Goal: Information Seeking & Learning: Learn about a topic

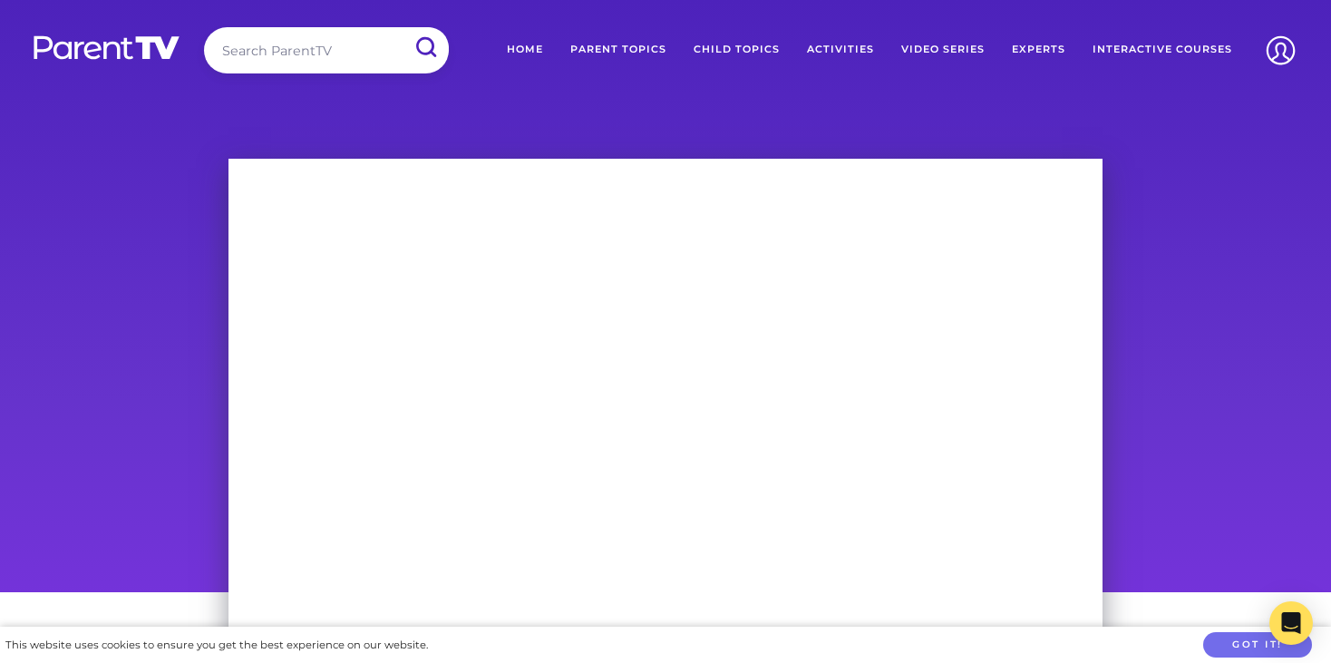
scroll to position [36, 0]
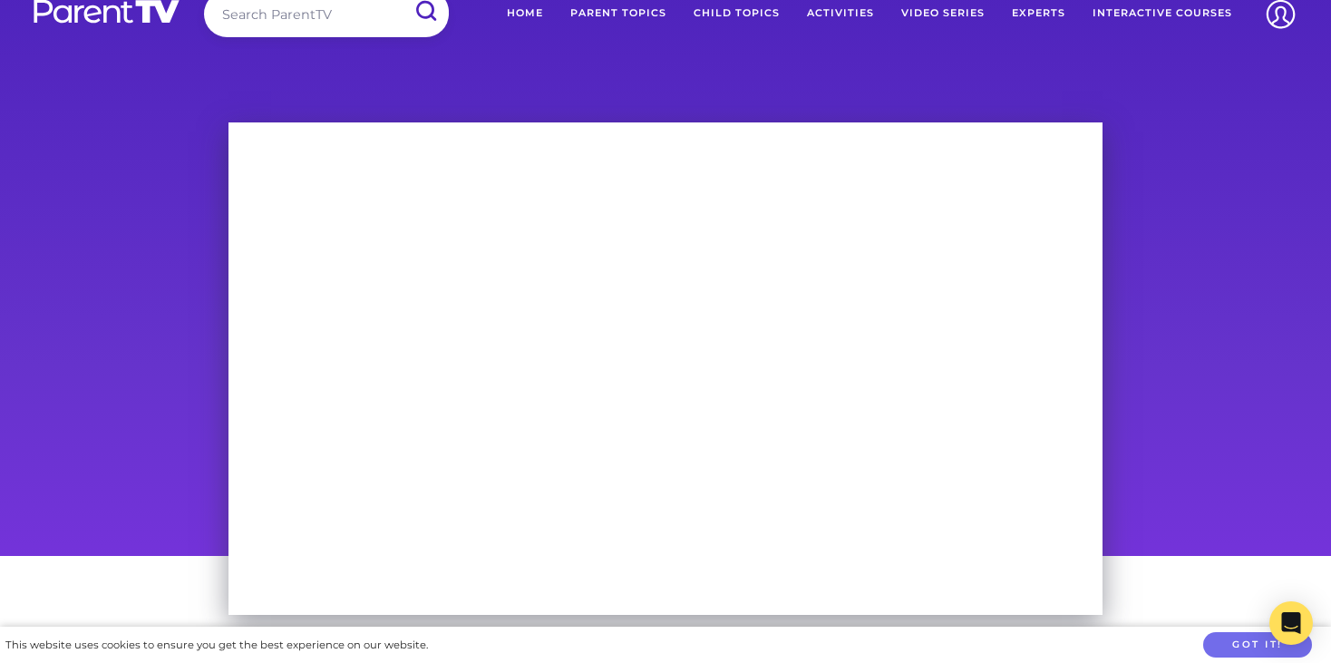
click at [1252, 160] on div at bounding box center [665, 332] width 1331 height 447
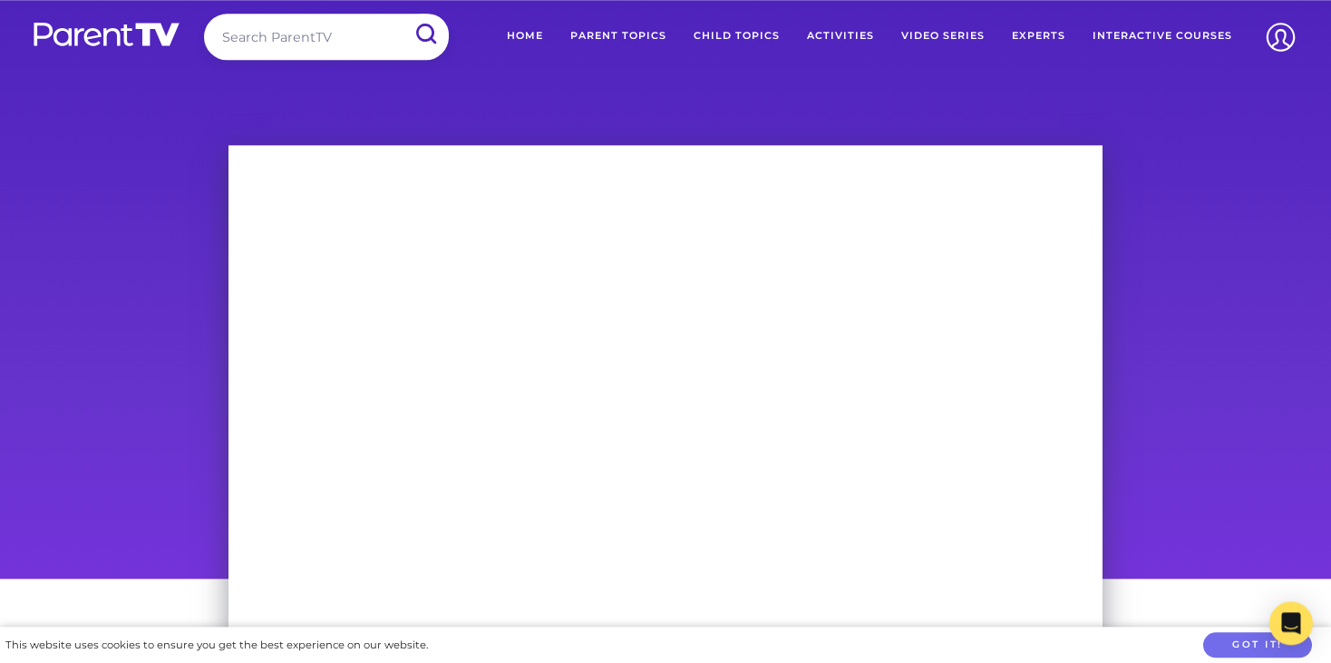
scroll to position [0, 0]
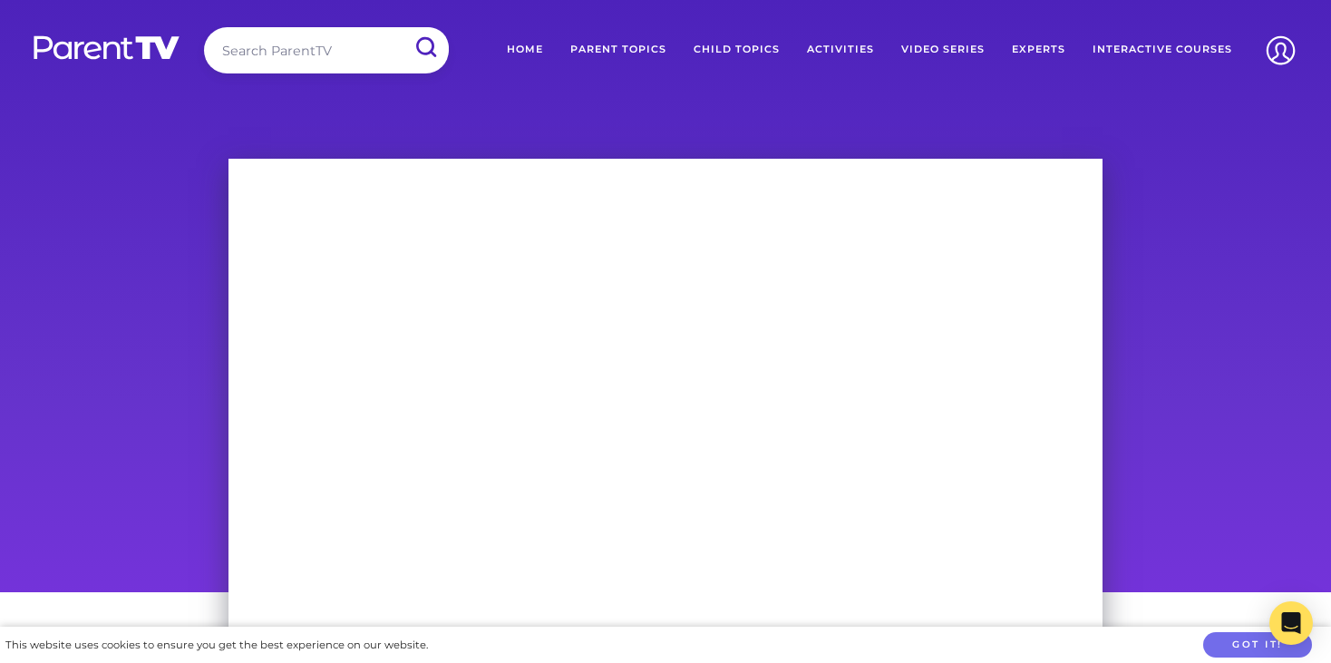
click at [742, 47] on link "Child Topics" at bounding box center [736, 49] width 113 height 45
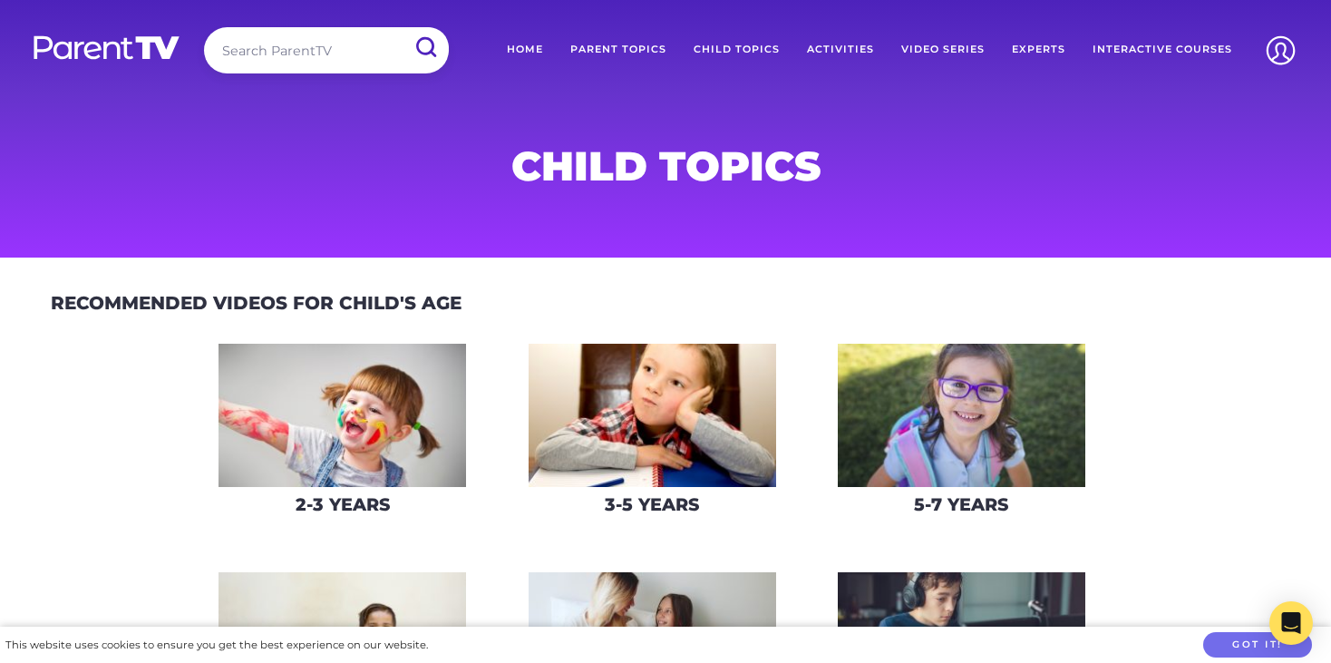
click at [1130, 53] on link "Interactive Courses" at bounding box center [1162, 49] width 167 height 45
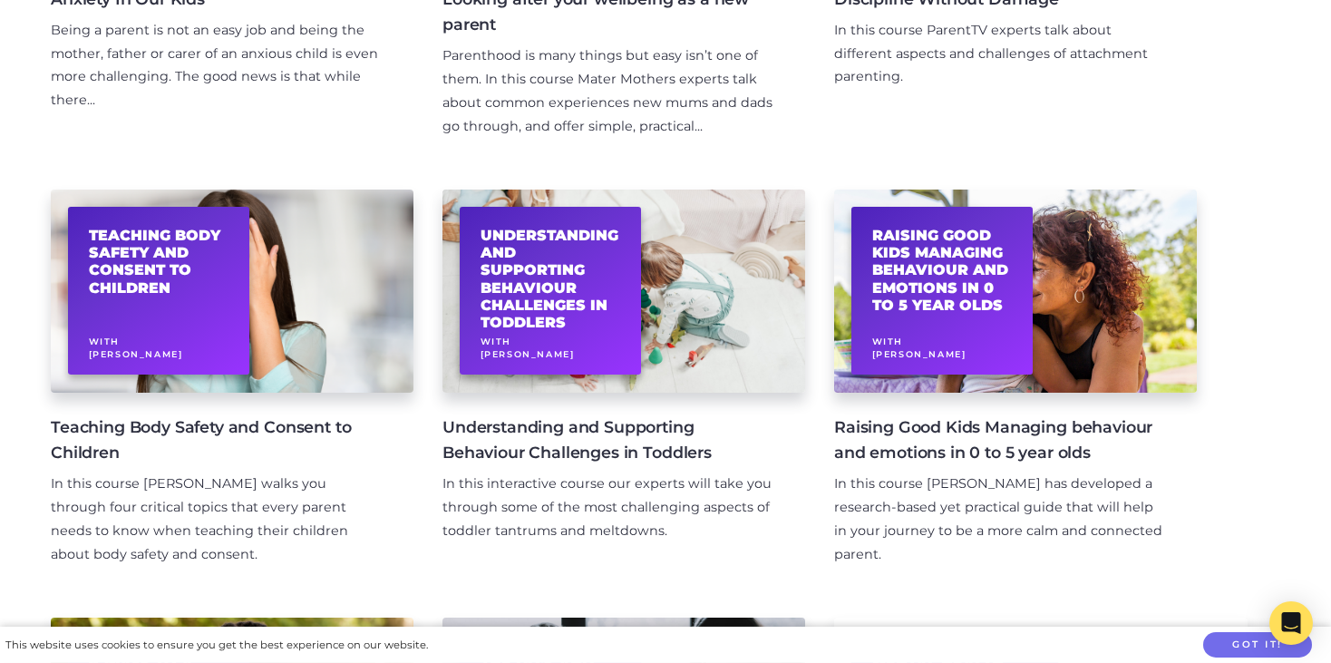
scroll to position [628, 0]
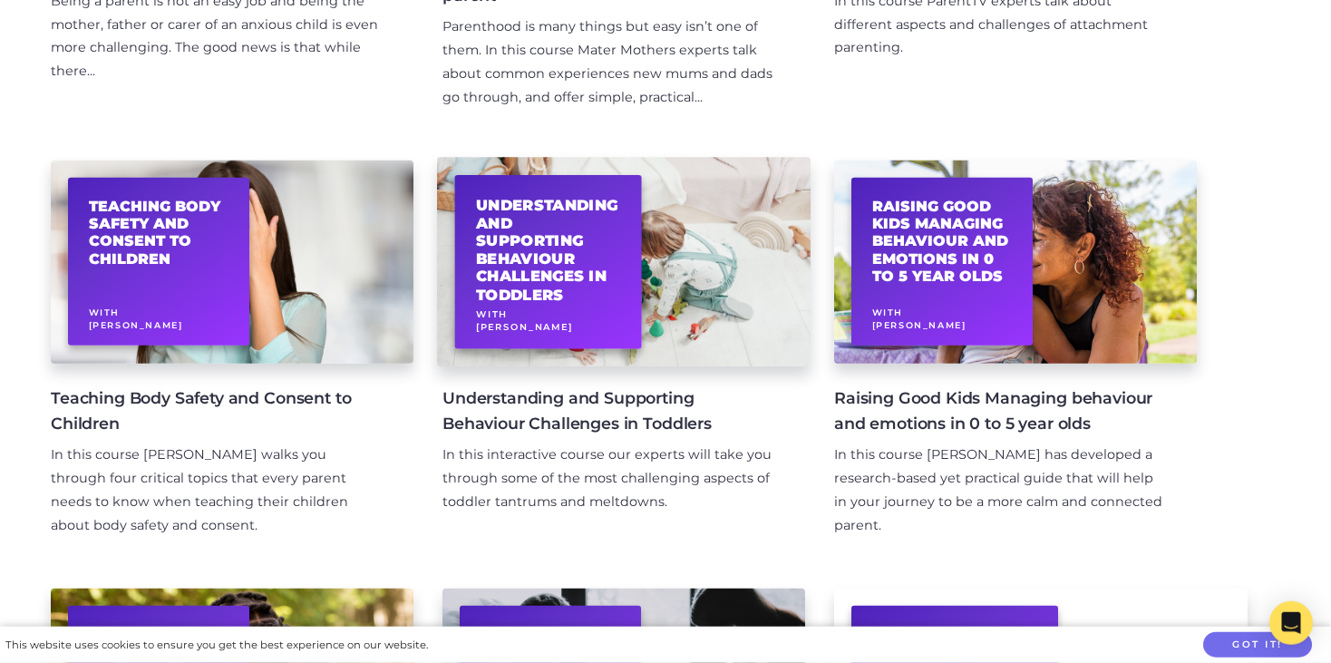
click at [524, 228] on h2 "Understanding and Supporting Behaviour Challenges in Toddlers" at bounding box center [548, 250] width 145 height 108
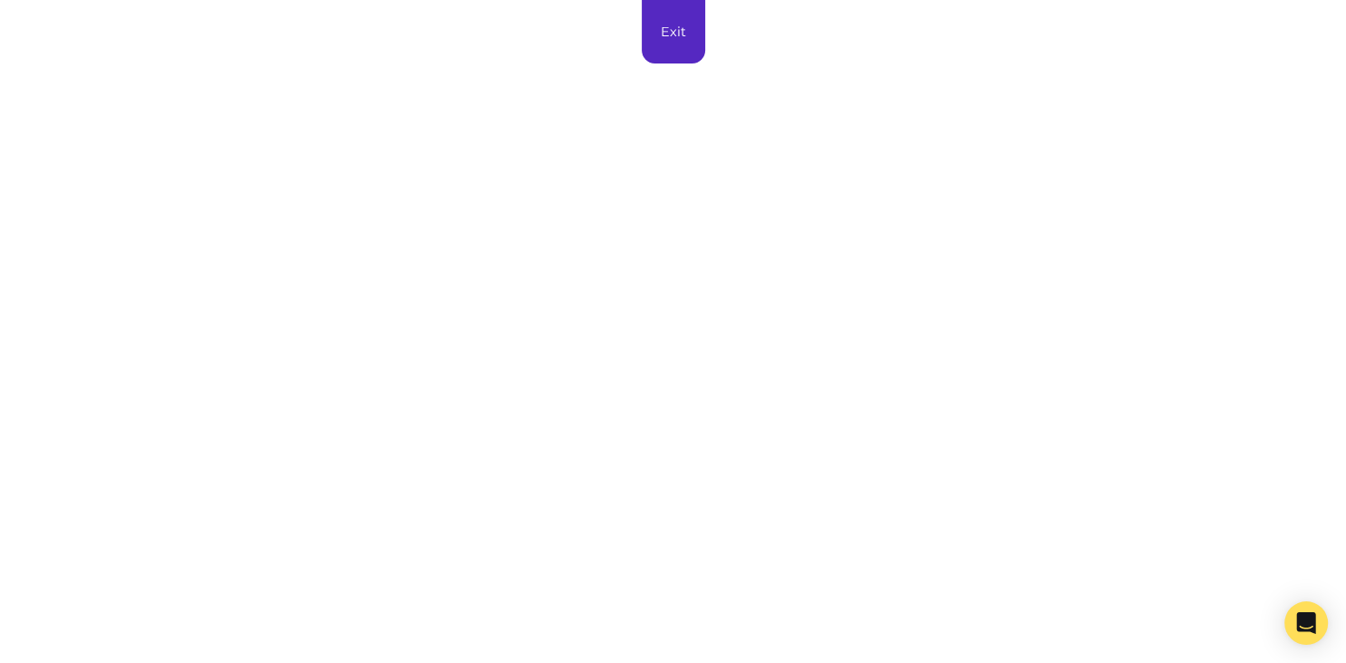
click at [662, 34] on link "Exit" at bounding box center [673, 31] width 63 height 63
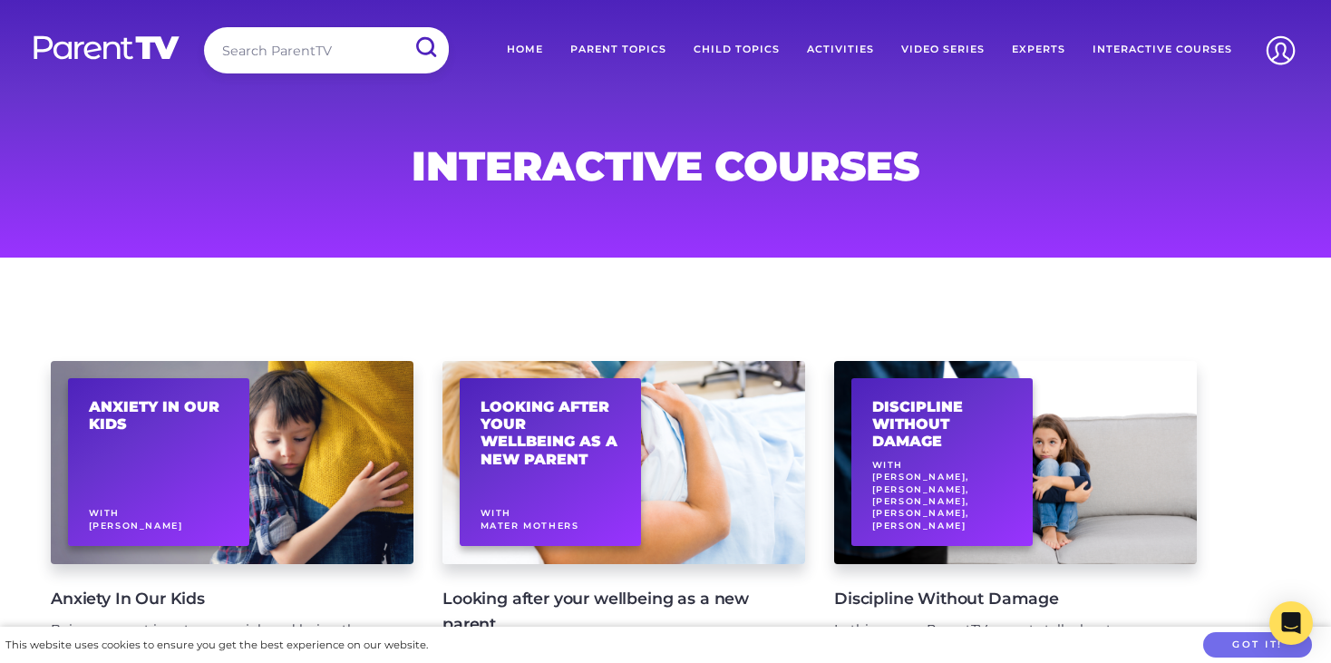
click at [707, 51] on link "Child Topics" at bounding box center [736, 49] width 113 height 45
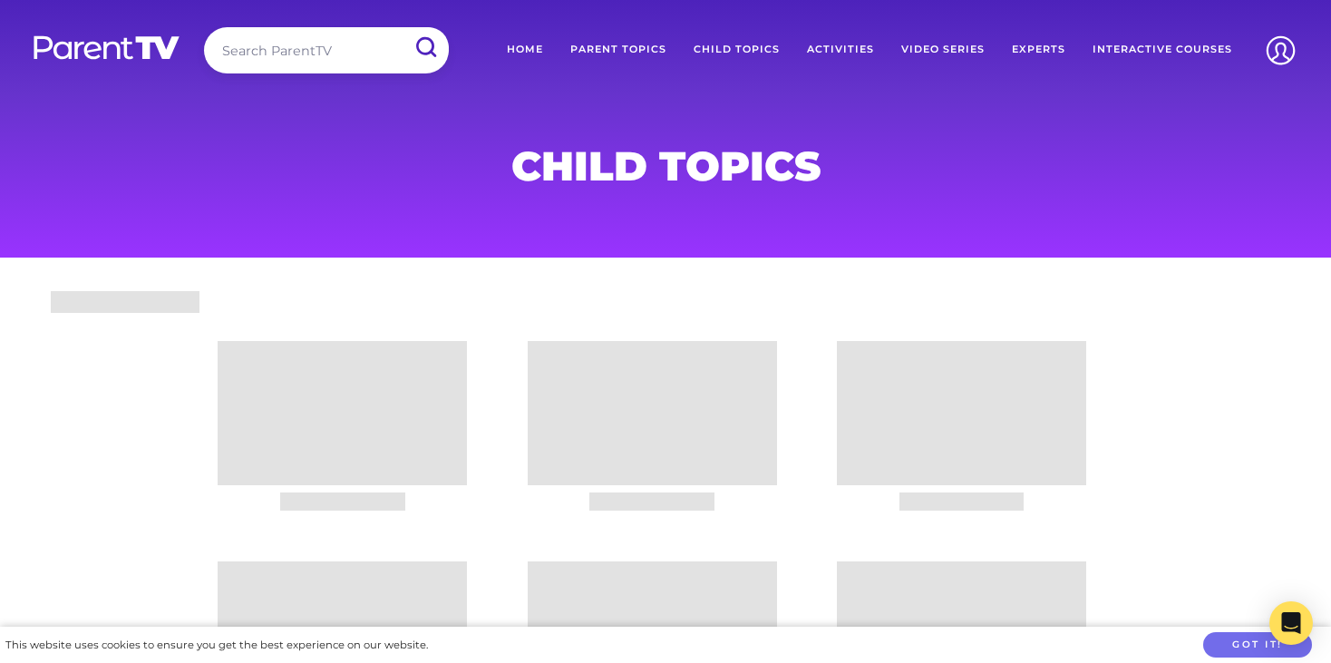
scroll to position [191, 0]
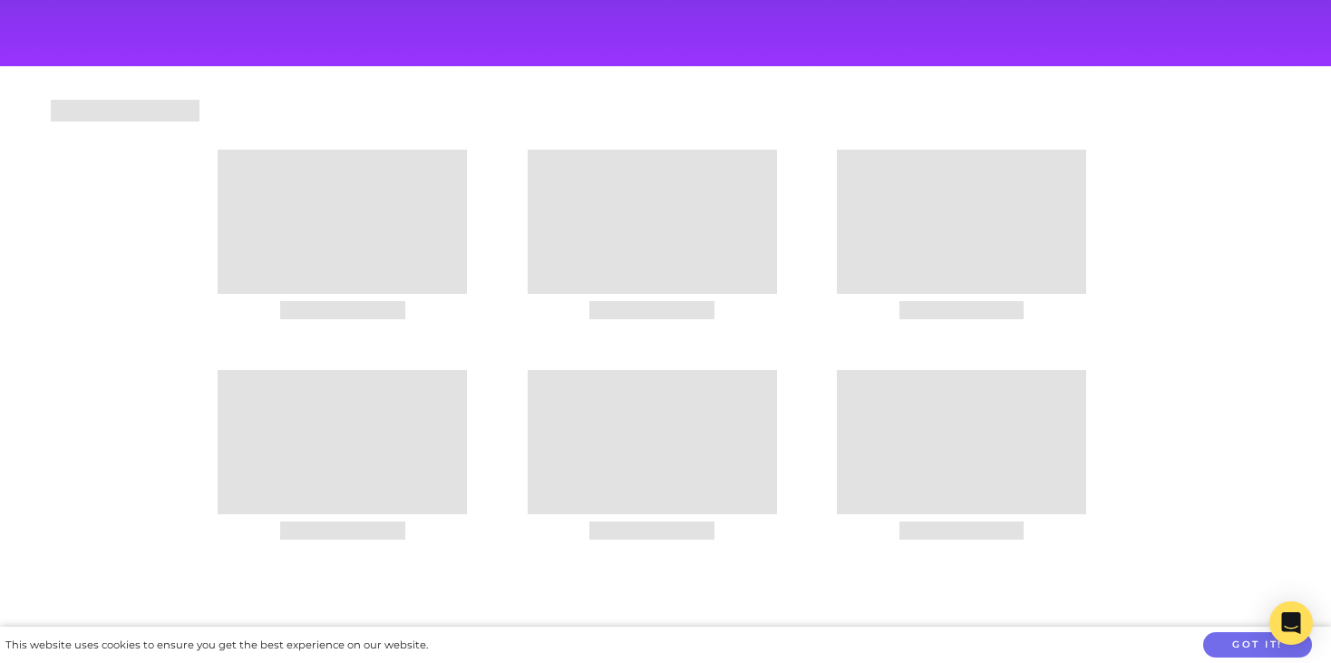
click at [338, 217] on div at bounding box center [342, 222] width 249 height 144
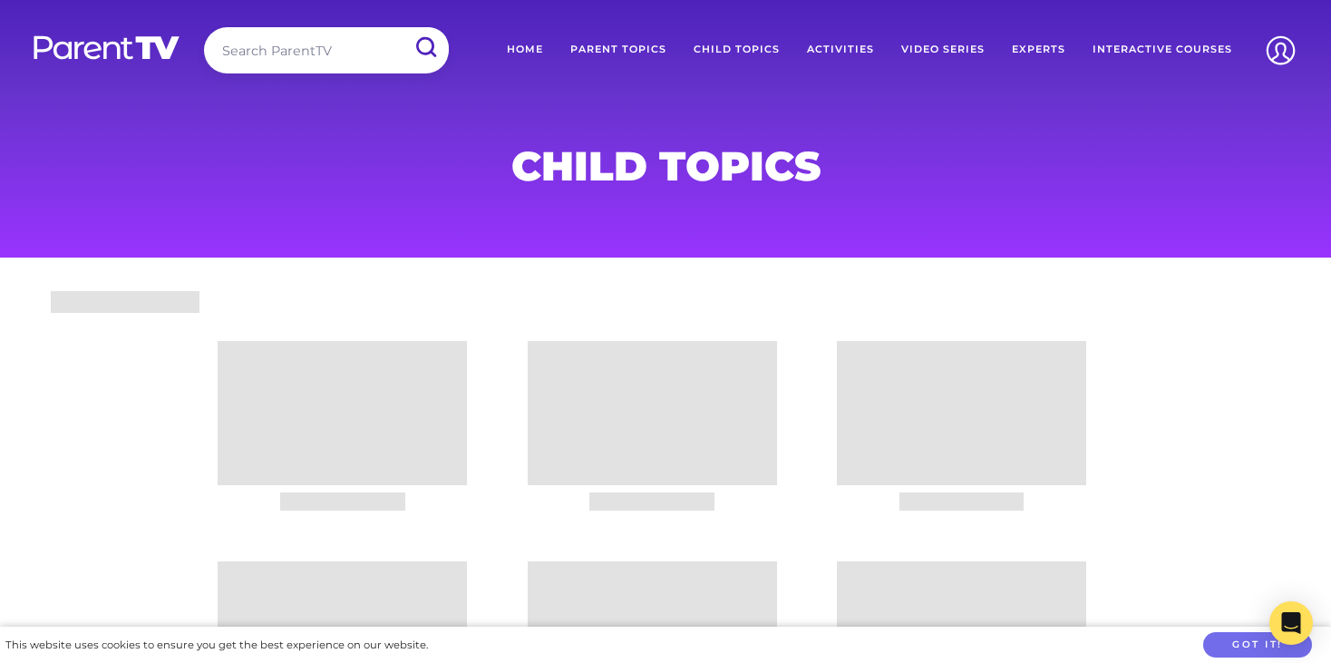
click at [524, 51] on link "Home" at bounding box center [524, 49] width 63 height 45
click at [535, 47] on link "Home" at bounding box center [524, 49] width 63 height 45
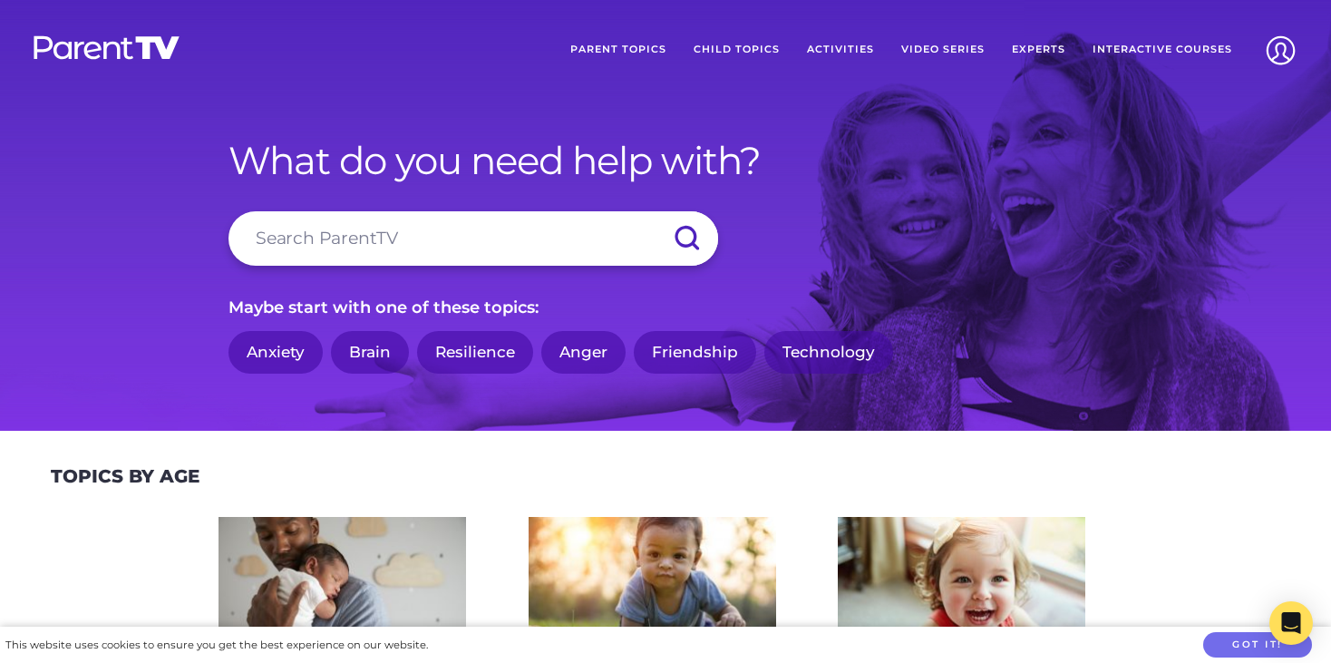
click at [712, 45] on link "Child Topics" at bounding box center [736, 49] width 113 height 45
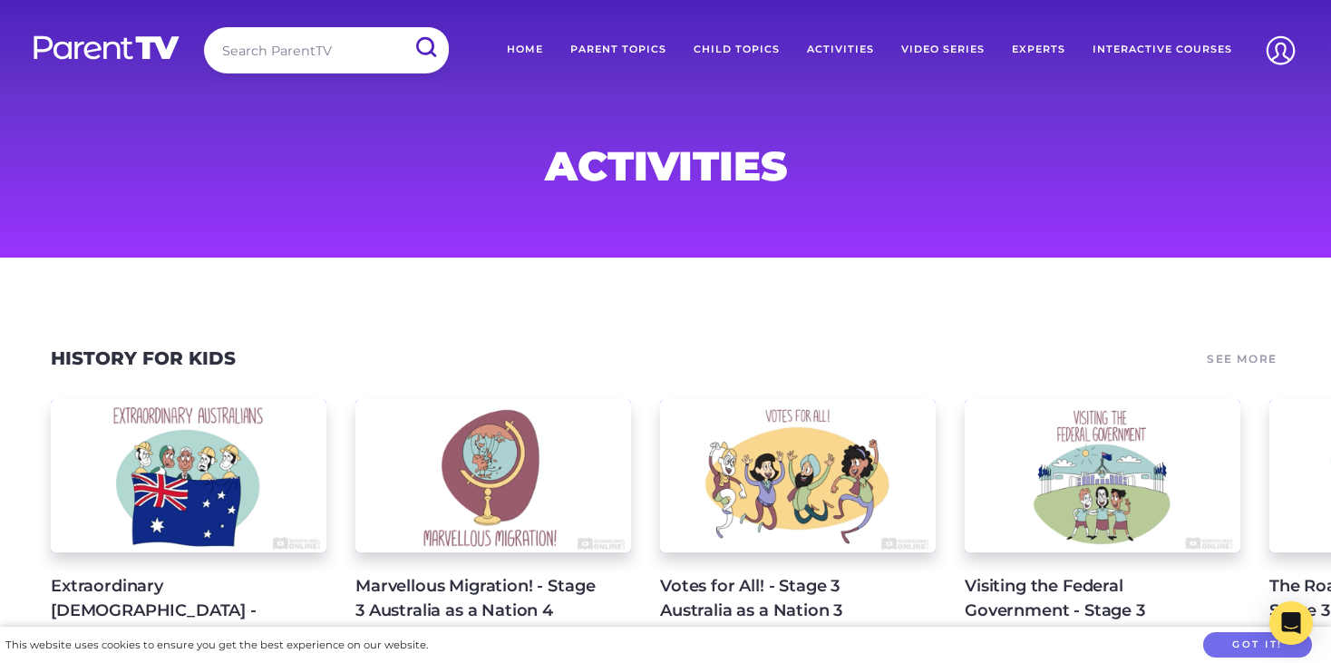
click at [762, 49] on link "Child Topics" at bounding box center [736, 49] width 113 height 45
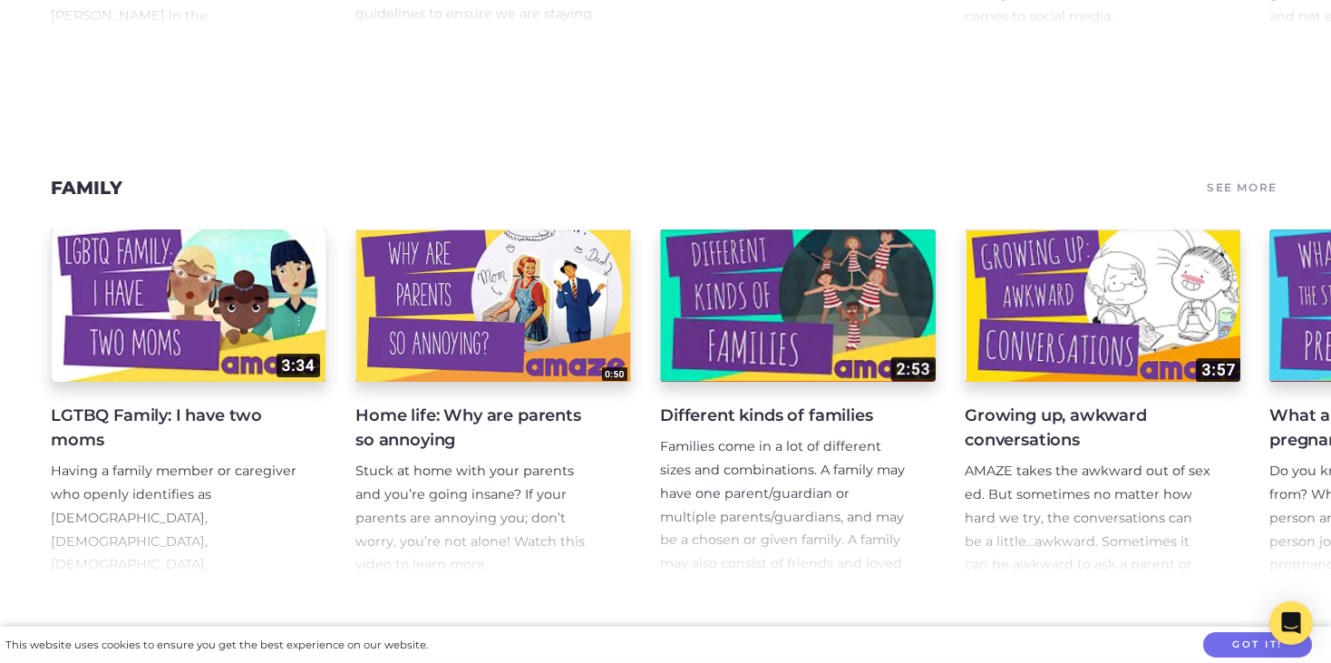
scroll to position [1237, 0]
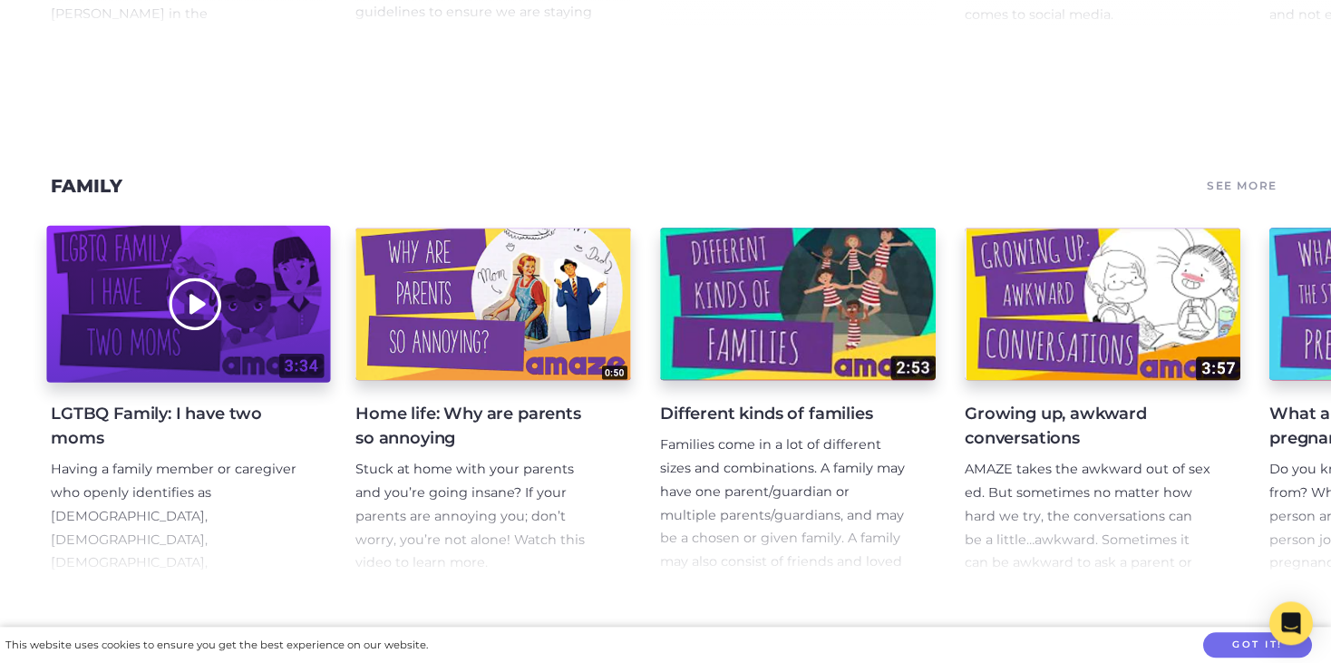
click at [185, 313] on div at bounding box center [188, 303] width 284 height 157
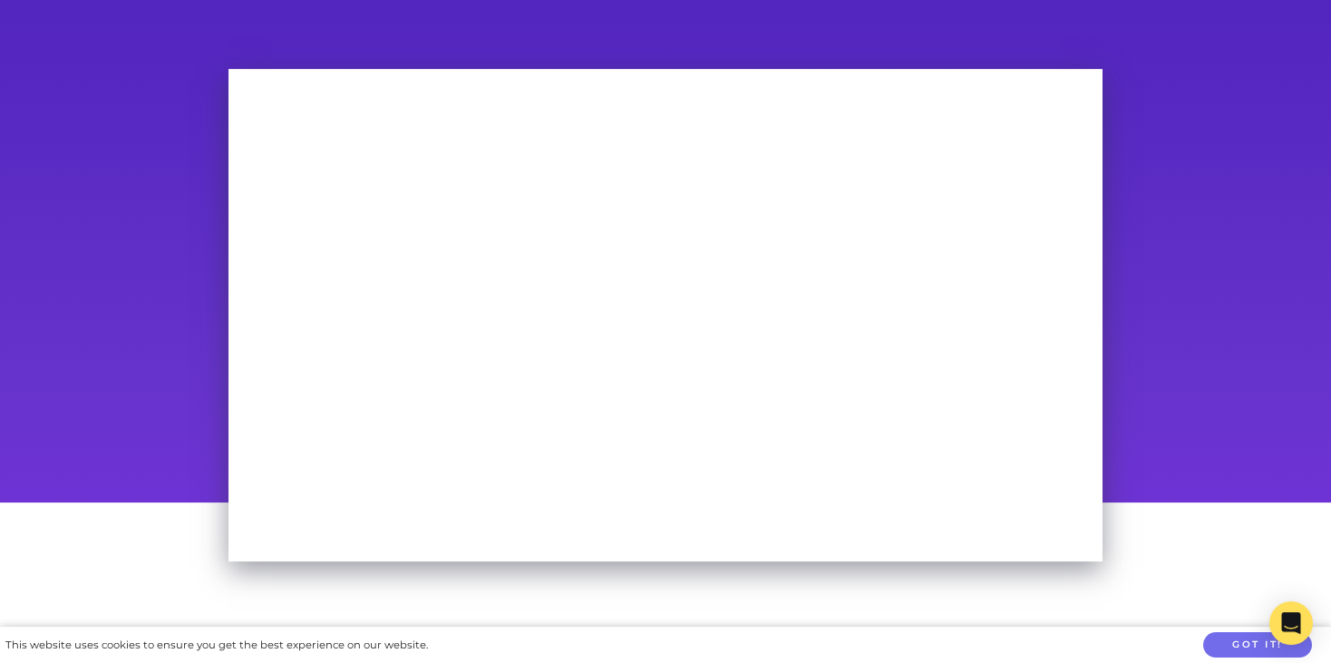
scroll to position [93, 0]
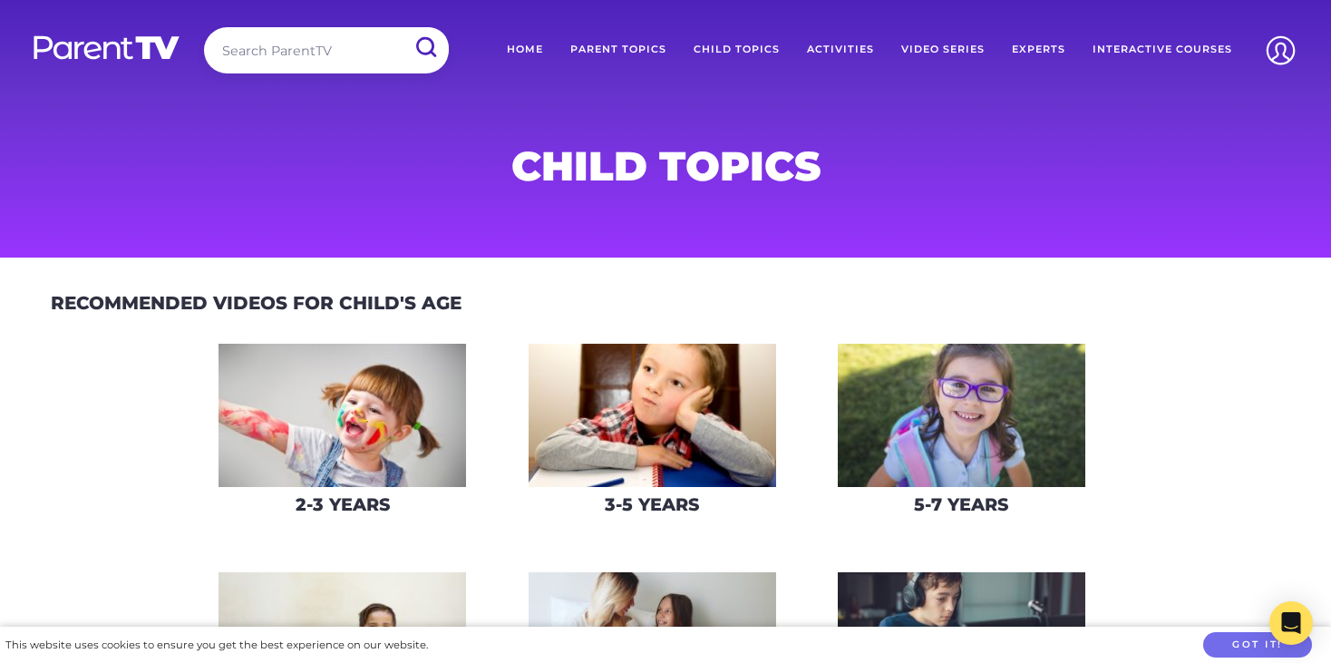
click at [603, 419] on img at bounding box center [653, 416] width 248 height 144
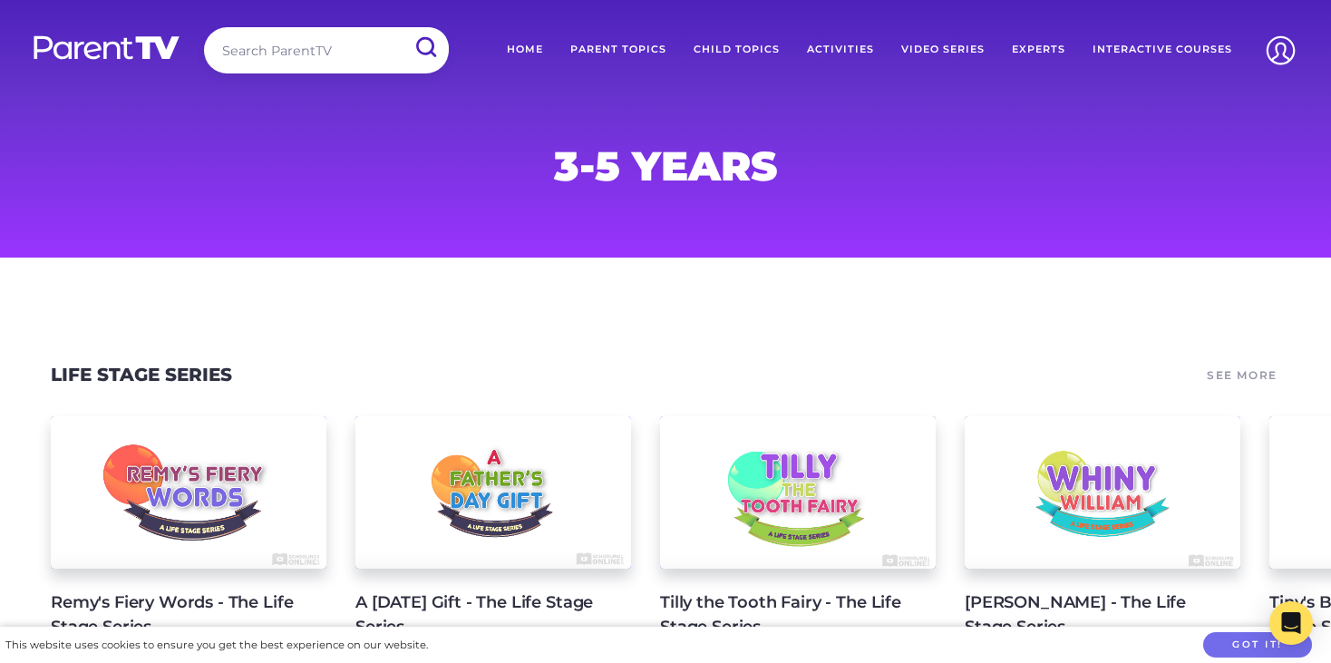
click at [614, 52] on link "Parent Topics" at bounding box center [618, 49] width 123 height 45
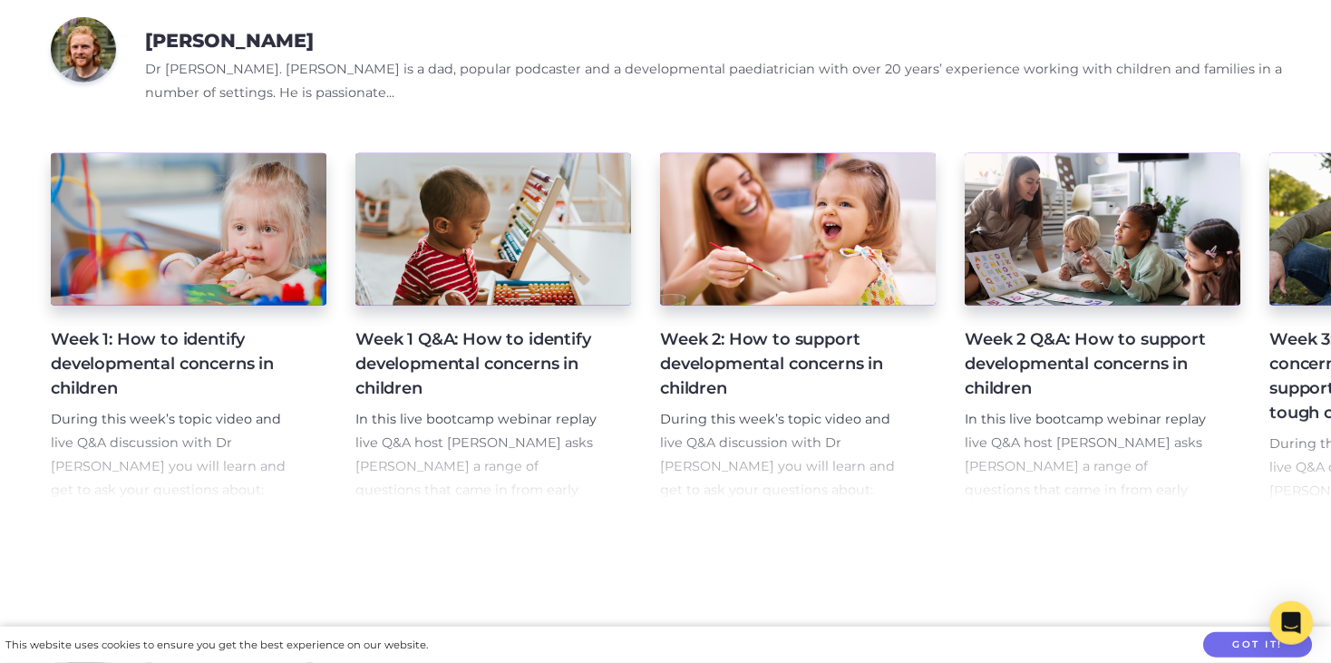
scroll to position [2189, 0]
